Goal: Task Accomplishment & Management: Manage account settings

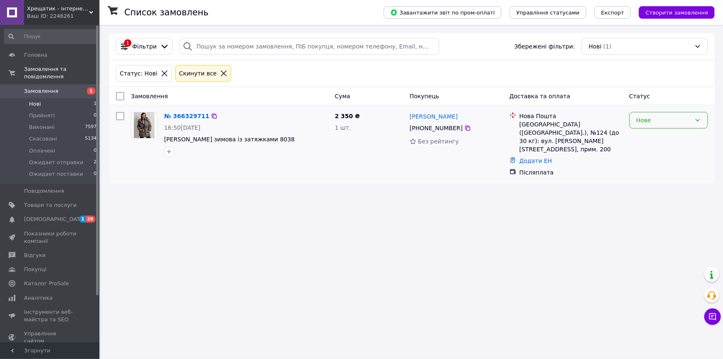
click at [657, 120] on div "Нове" at bounding box center [663, 120] width 55 height 9
click at [655, 136] on li "Прийнято" at bounding box center [669, 137] width 78 height 15
click at [171, 115] on link "№ 366329711" at bounding box center [184, 116] width 41 height 7
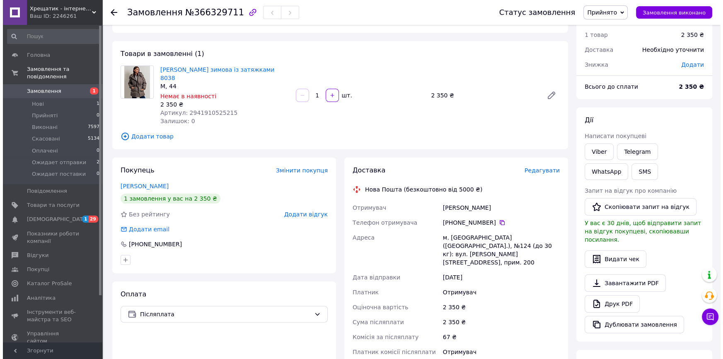
scroll to position [37, 0]
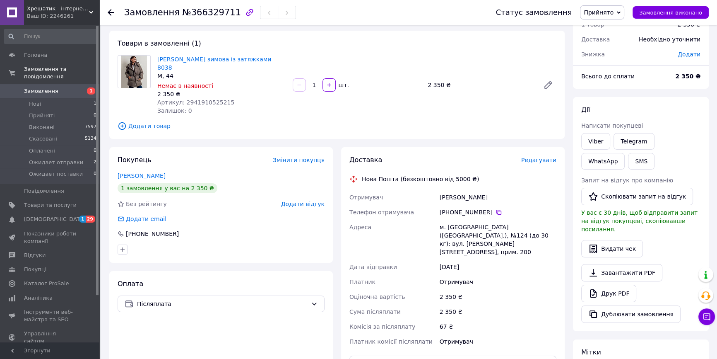
click at [546, 157] on span "Редагувати" at bounding box center [539, 160] width 35 height 7
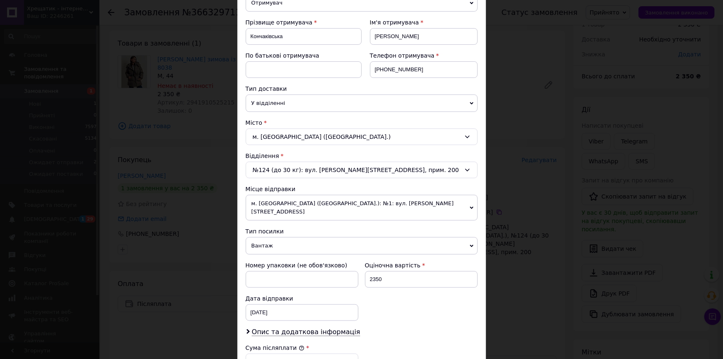
scroll to position [113, 0]
click at [448, 202] on span "м. [GEOGRAPHIC_DATA] ([GEOGRAPHIC_DATA].): №1: вул. [PERSON_NAME][STREET_ADDRES…" at bounding box center [362, 206] width 232 height 26
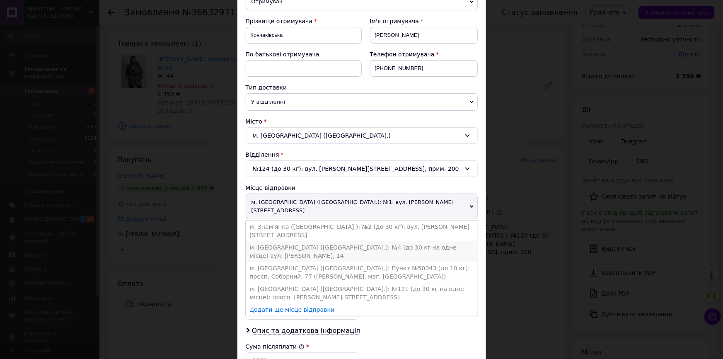
click at [285, 241] on li "м. [GEOGRAPHIC_DATA] ([GEOGRAPHIC_DATA].): №4 (до 30 кг на одне місце) вул. [PE…" at bounding box center [362, 251] width 232 height 21
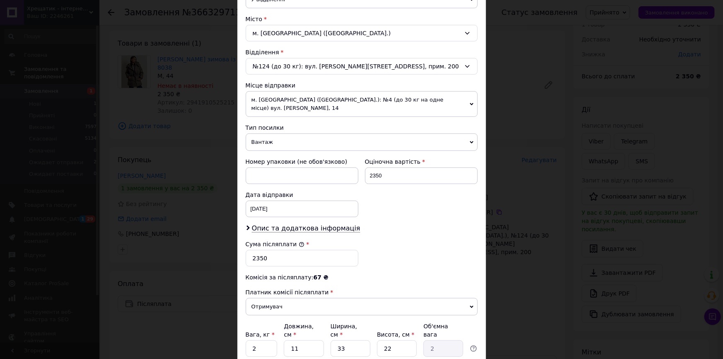
scroll to position [226, 0]
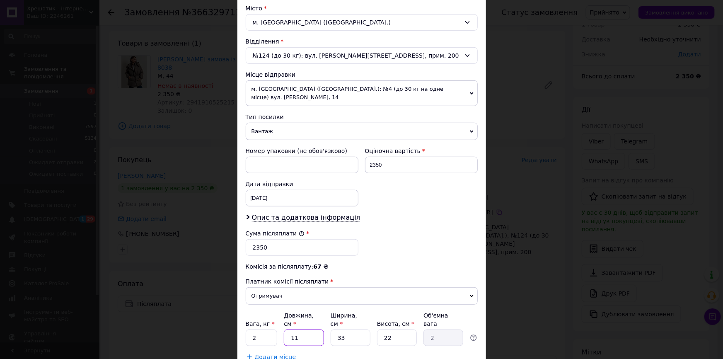
click at [307, 329] on input "11" at bounding box center [304, 337] width 40 height 17
type input "1"
type input "0.18"
type input "4"
type input "0.73"
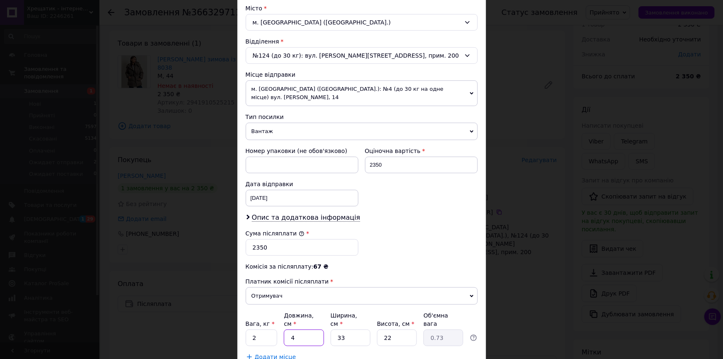
type input "40"
type input "7.26"
type input "40"
click at [348, 329] on input "33" at bounding box center [351, 337] width 40 height 17
type input "3"
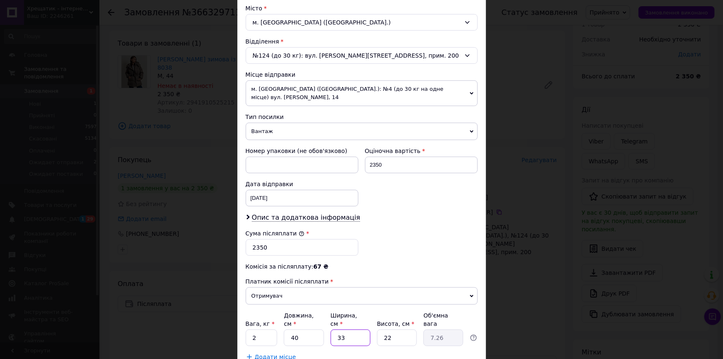
type input "0.66"
type input "2"
type input "0.44"
type input "20"
type input "4.4"
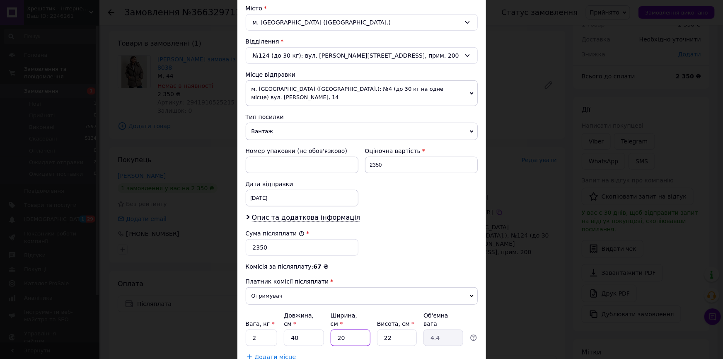
type input "2"
type input "0.44"
type input "24"
type input "5.28"
type input "24"
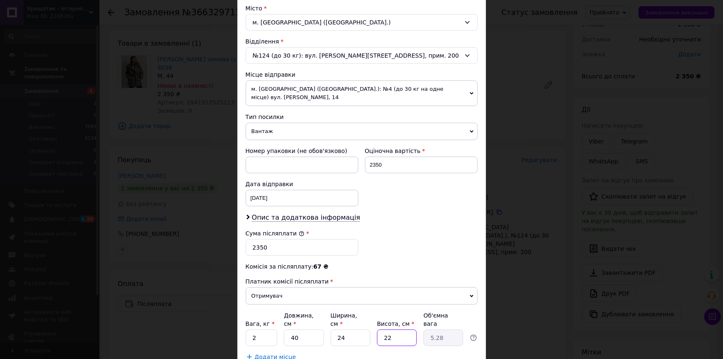
click at [397, 331] on input "22" at bounding box center [397, 337] width 40 height 17
type input "2"
type input "0.48"
type input "20"
type input "4.8"
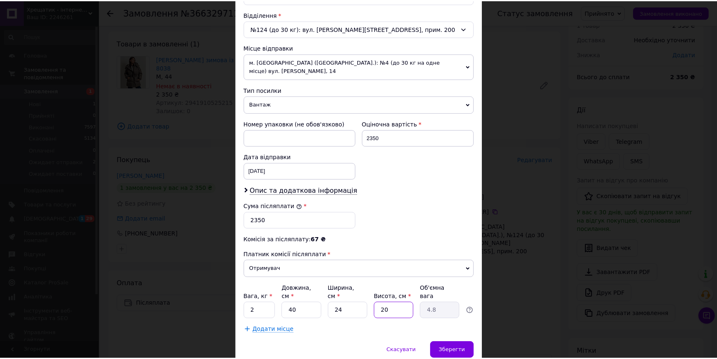
scroll to position [280, 0]
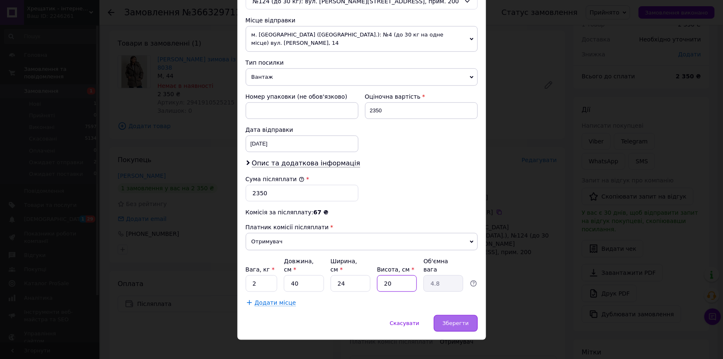
type input "20"
click at [455, 320] on span "Зберегти" at bounding box center [455, 323] width 26 height 6
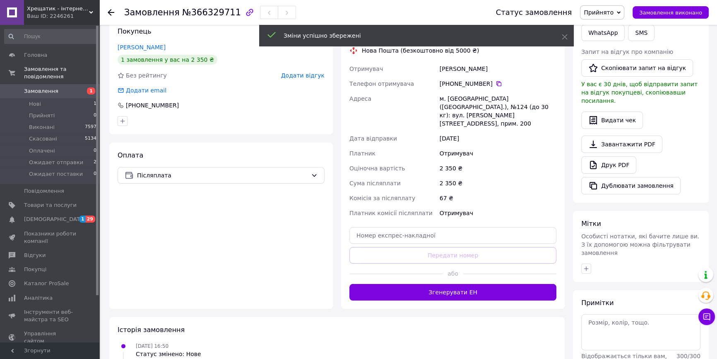
scroll to position [188, 0]
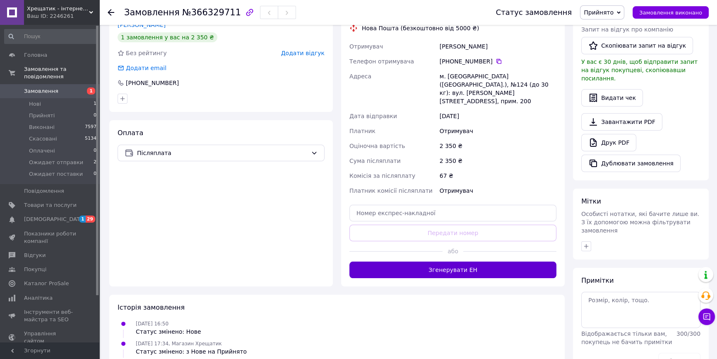
click at [447, 261] on button "Згенерувати ЕН" at bounding box center [453, 269] width 207 height 17
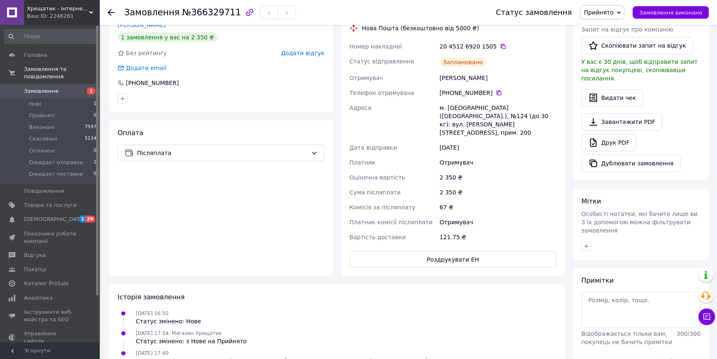
click at [597, 12] on span "Прийнято" at bounding box center [599, 12] width 30 height 7
click at [610, 67] on li "Ожидает отправки" at bounding box center [612, 66] width 63 height 12
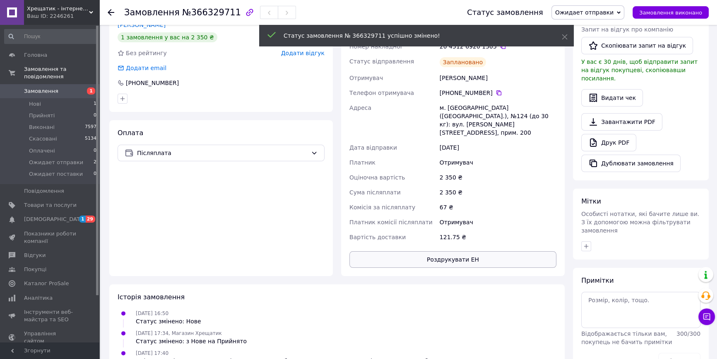
click at [431, 251] on button "Роздрукувати ЕН" at bounding box center [453, 259] width 207 height 17
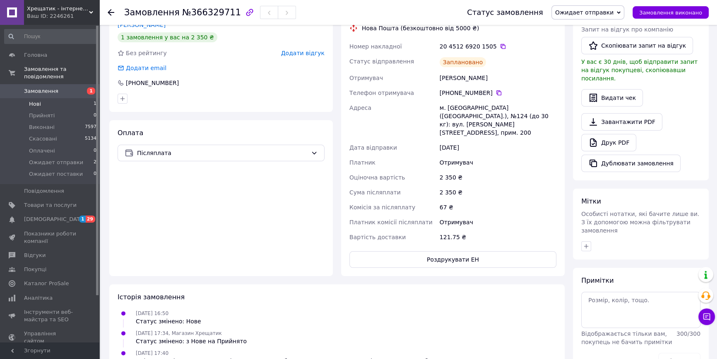
click at [36, 98] on li "Нові 1" at bounding box center [50, 104] width 101 height 12
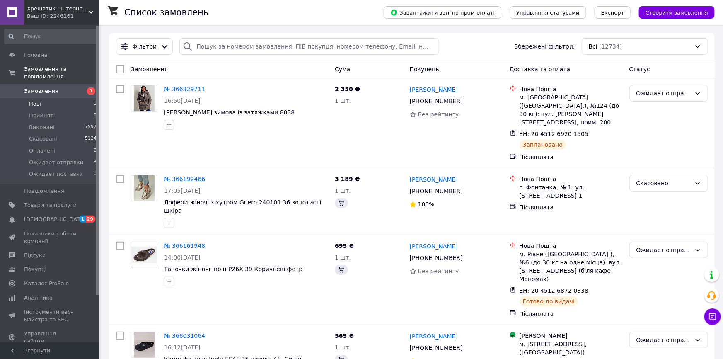
click at [31, 100] on span "Нові" at bounding box center [35, 103] width 12 height 7
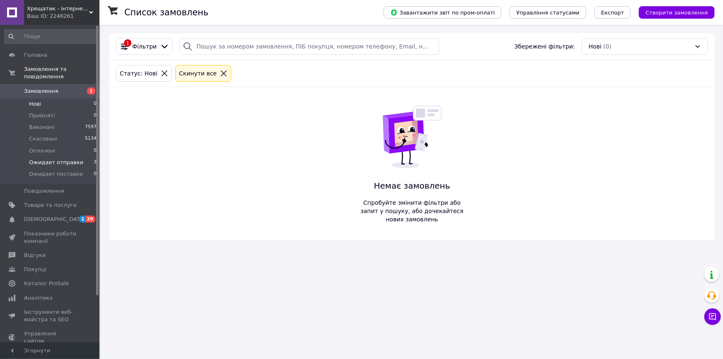
click at [51, 159] on li "Ожидает отправки 3" at bounding box center [50, 163] width 101 height 12
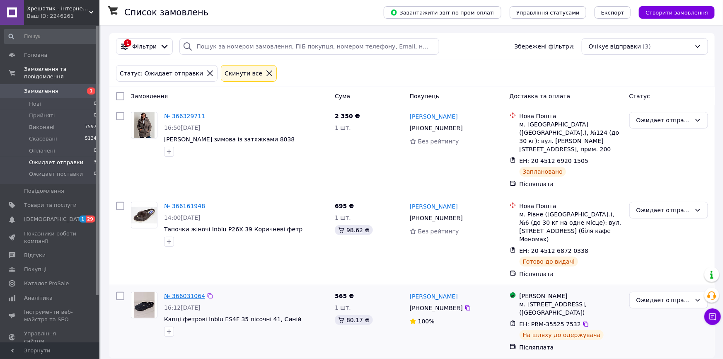
click at [168, 292] on link "№ 366031064" at bounding box center [184, 295] width 41 height 7
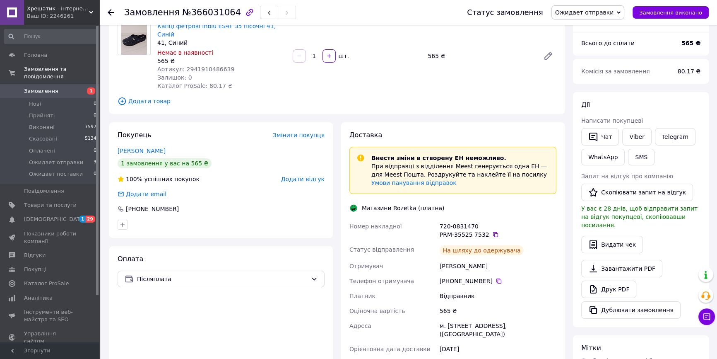
scroll to position [75, 0]
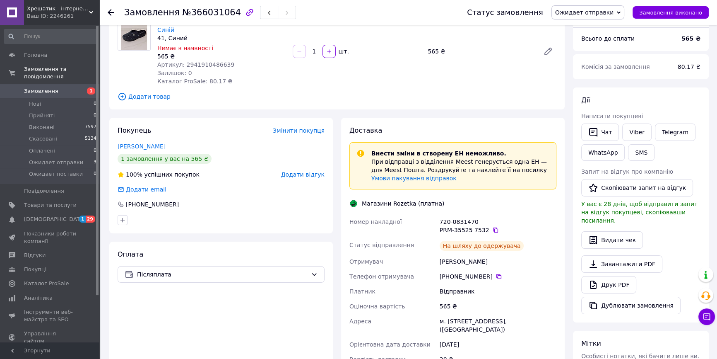
click at [440, 226] on div "PRM-35525 7532" at bounding box center [498, 230] width 117 height 8
click at [437, 214] on div "Номер накладної" at bounding box center [393, 225] width 90 height 23
drag, startPoint x: 439, startPoint y: 212, endPoint x: 486, endPoint y: 225, distance: 48.8
click at [486, 225] on div "720-0831470 PRM-35525 7532" at bounding box center [498, 225] width 120 height 23
copy div "720-0831470 PRM-35525 7532"
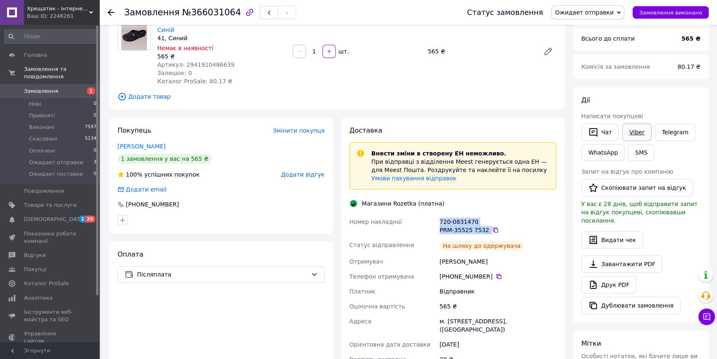
click at [633, 132] on link "Viber" at bounding box center [637, 131] width 29 height 17
click at [48, 159] on span "Ожидает отправки" at bounding box center [56, 162] width 54 height 7
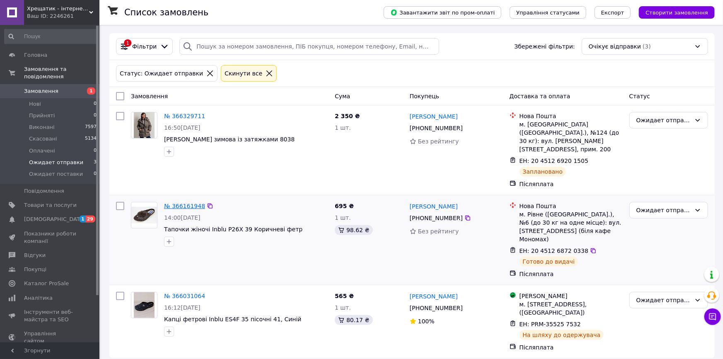
click at [190, 203] on link "№ 366161948" at bounding box center [184, 206] width 41 height 7
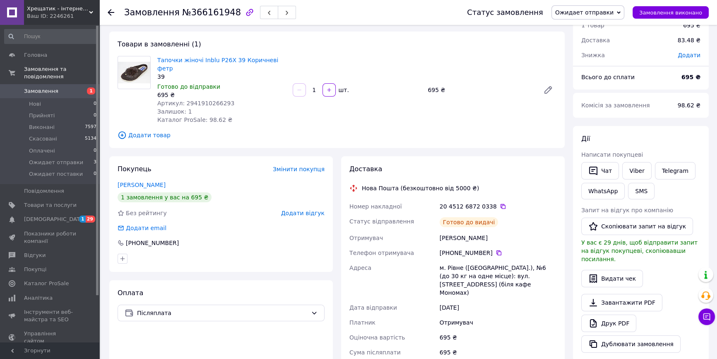
scroll to position [75, 0]
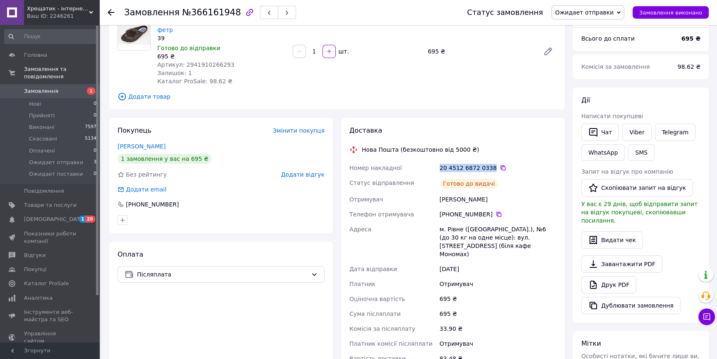
drag, startPoint x: 440, startPoint y: 160, endPoint x: 487, endPoint y: 159, distance: 47.7
click at [487, 164] on div "20 4512 6872 0338" at bounding box center [498, 168] width 117 height 8
copy div "20 4512 6872 0338"
click at [639, 129] on link "Viber" at bounding box center [637, 131] width 29 height 17
click at [51, 159] on span "Ожидает отправки" at bounding box center [56, 162] width 54 height 7
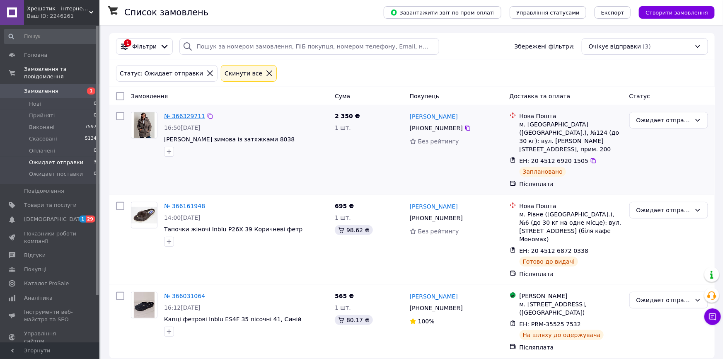
click at [174, 114] on link "№ 366329711" at bounding box center [184, 116] width 41 height 7
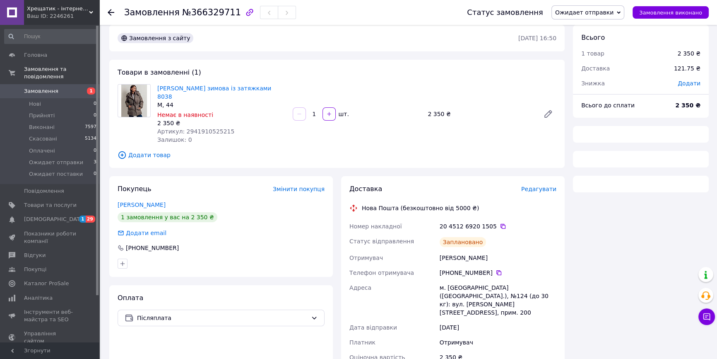
scroll to position [19, 0]
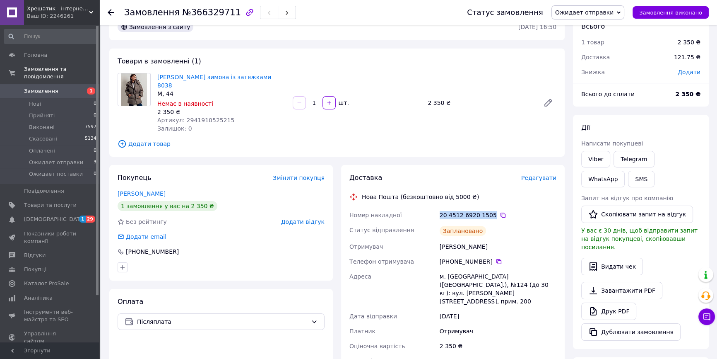
drag, startPoint x: 440, startPoint y: 207, endPoint x: 488, endPoint y: 206, distance: 48.1
click at [488, 211] on div "20 4512 6920 1505" at bounding box center [498, 215] width 117 height 8
copy div "20 4512 6920 1505"
click at [597, 156] on link "Viber" at bounding box center [596, 159] width 29 height 17
click at [41, 159] on span "Ожидает отправки" at bounding box center [56, 162] width 54 height 7
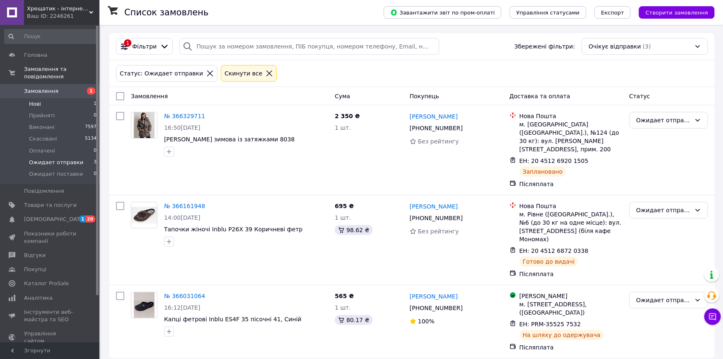
click at [37, 100] on span "Нові" at bounding box center [35, 103] width 12 height 7
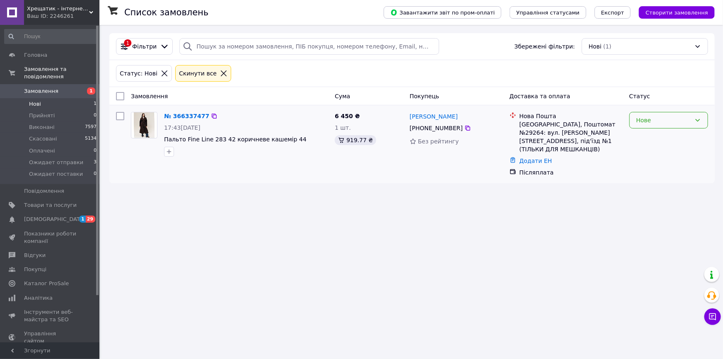
click at [661, 123] on div "Нове" at bounding box center [663, 120] width 55 height 9
click at [642, 139] on li "Прийнято" at bounding box center [669, 137] width 78 height 15
click at [179, 114] on link "№ 366337477" at bounding box center [186, 116] width 45 height 7
click at [176, 116] on link "№ 366337477" at bounding box center [186, 116] width 45 height 7
click at [174, 119] on link "№ 366337477" at bounding box center [184, 116] width 41 height 7
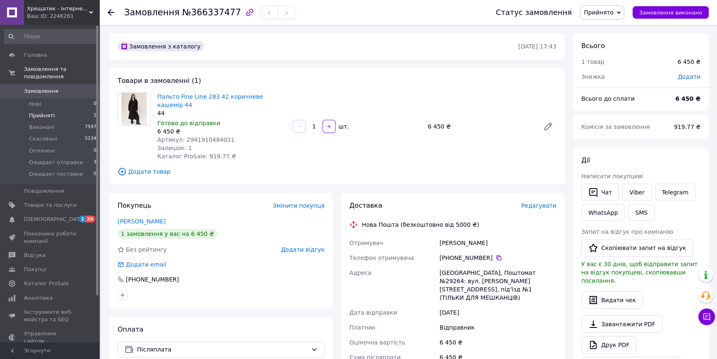
click at [45, 112] on span "Прийняті" at bounding box center [42, 115] width 26 height 7
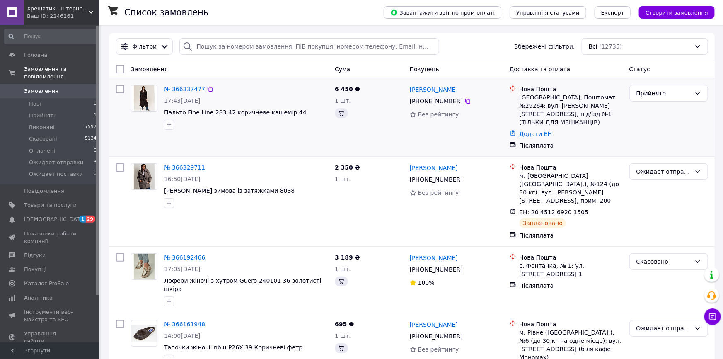
click at [40, 112] on span "Прийняті" at bounding box center [42, 115] width 26 height 7
